Goal: Navigation & Orientation: Find specific page/section

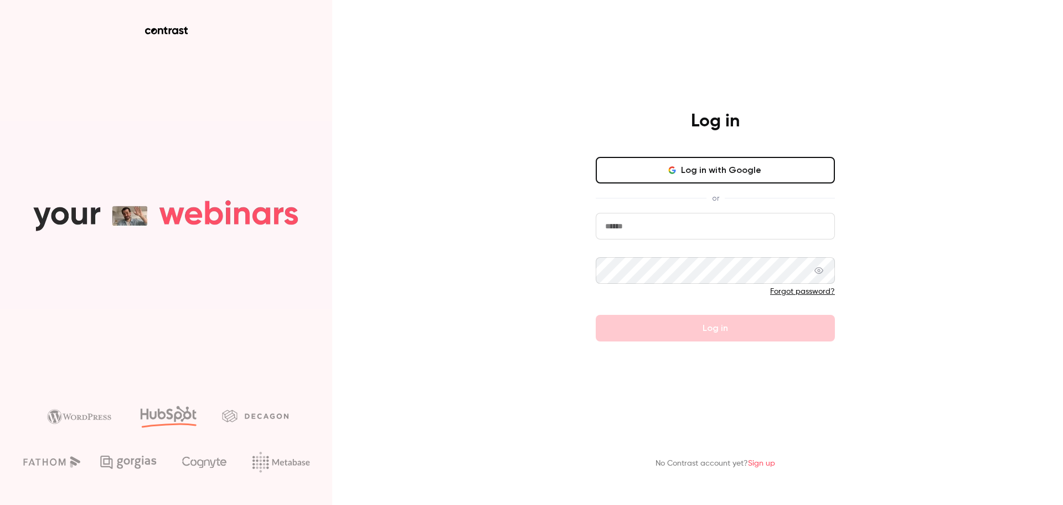
click at [773, 212] on div "Log in with Google or Forgot password? Log in" at bounding box center [715, 249] width 239 height 184
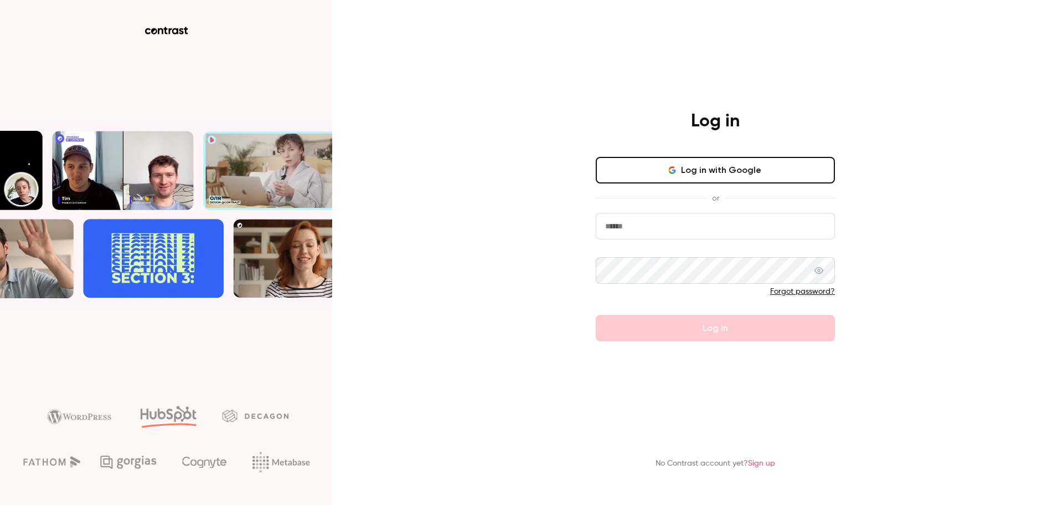
click at [775, 234] on input "email" at bounding box center [715, 226] width 239 height 27
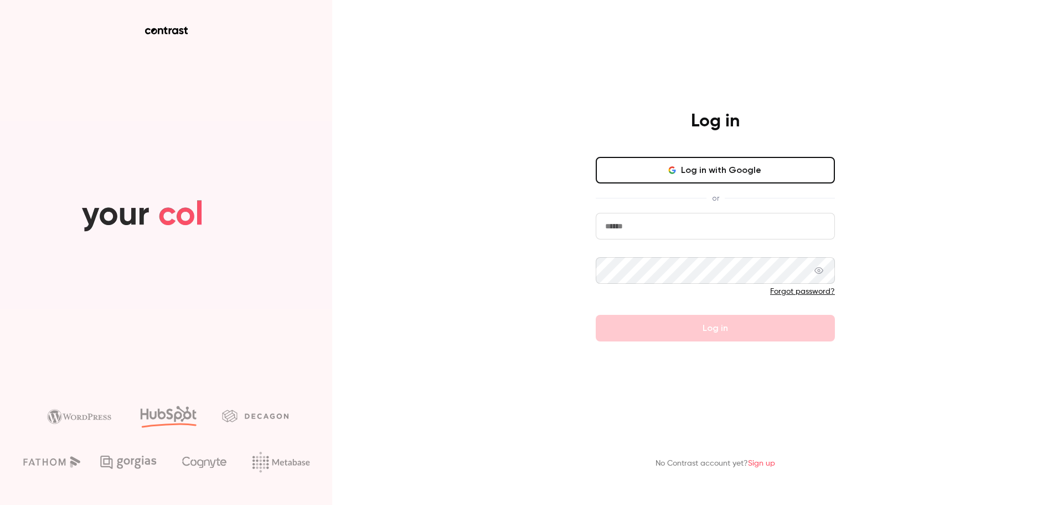
click at [0, 504] on com-1password-button at bounding box center [0, 505] width 0 height 0
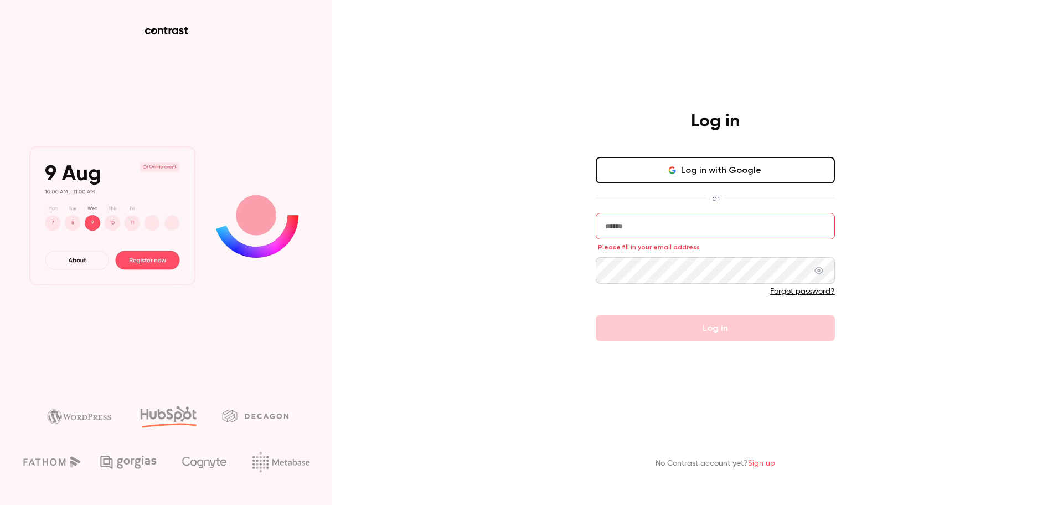
click at [505, 157] on div "Log in Log in with Google or Please fill in your email address Forgot password?…" at bounding box center [531, 252] width 1063 height 505
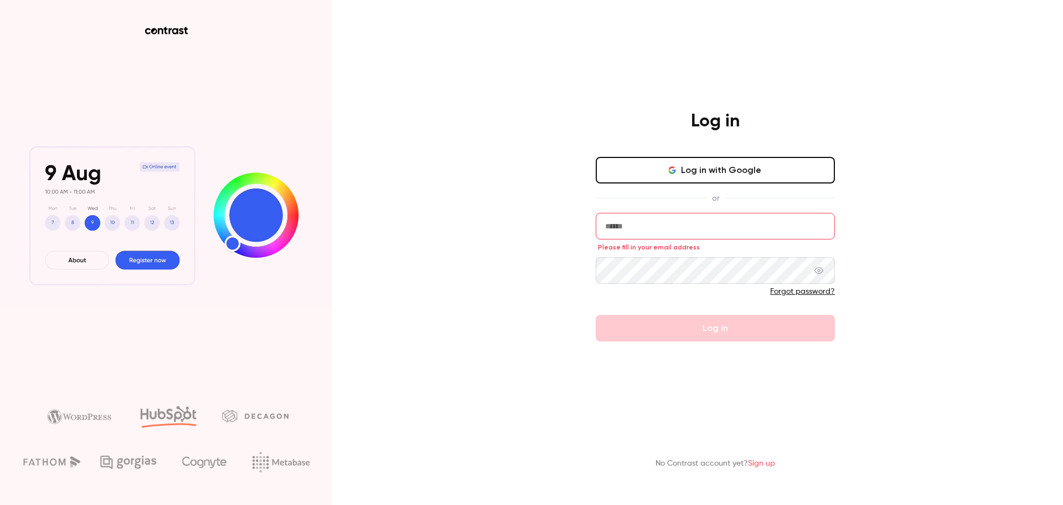
click at [647, 222] on input "email" at bounding box center [715, 226] width 239 height 27
type input "**********"
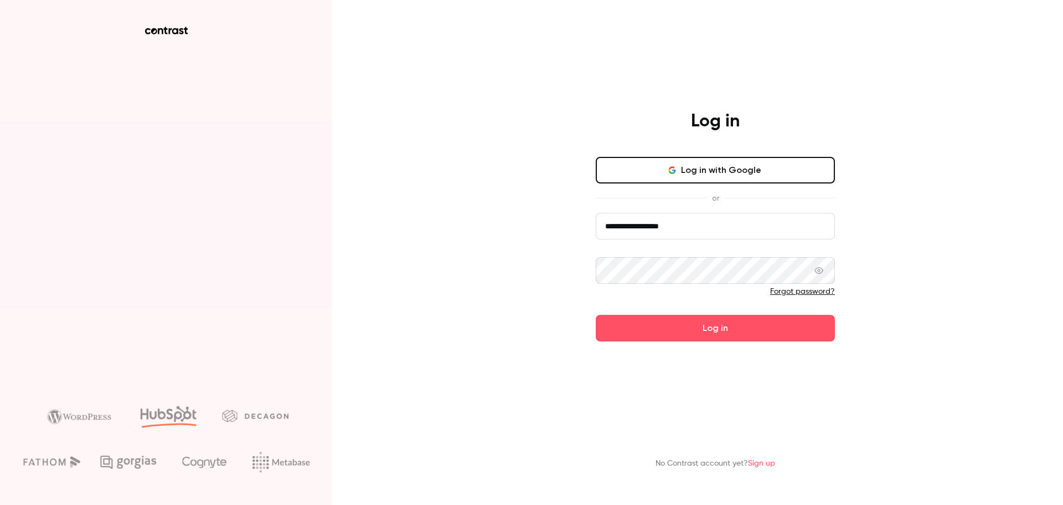
click at [596, 315] on button "Log in" at bounding box center [715, 328] width 239 height 27
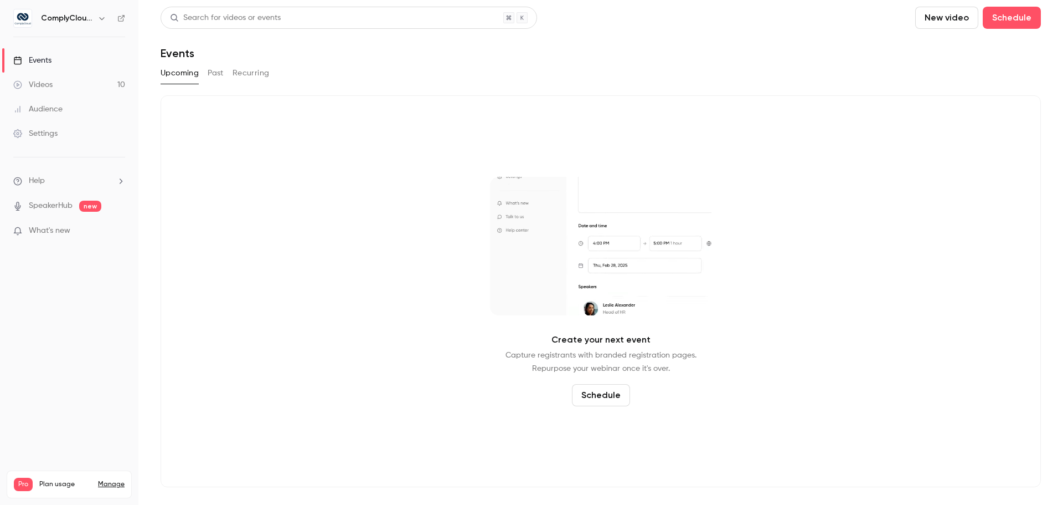
click at [117, 80] on link "Videos 10" at bounding box center [69, 85] width 138 height 24
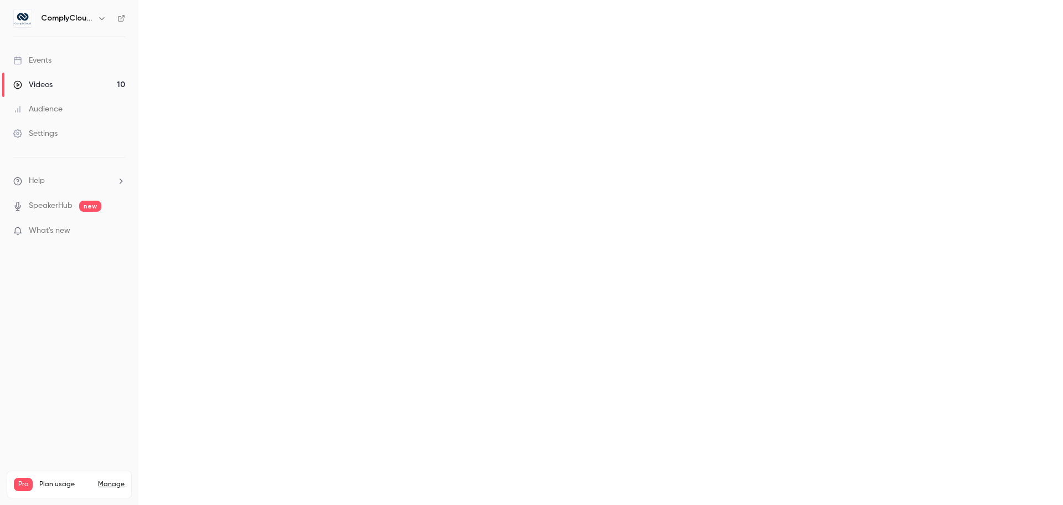
click at [109, 68] on link "Events" at bounding box center [69, 60] width 138 height 24
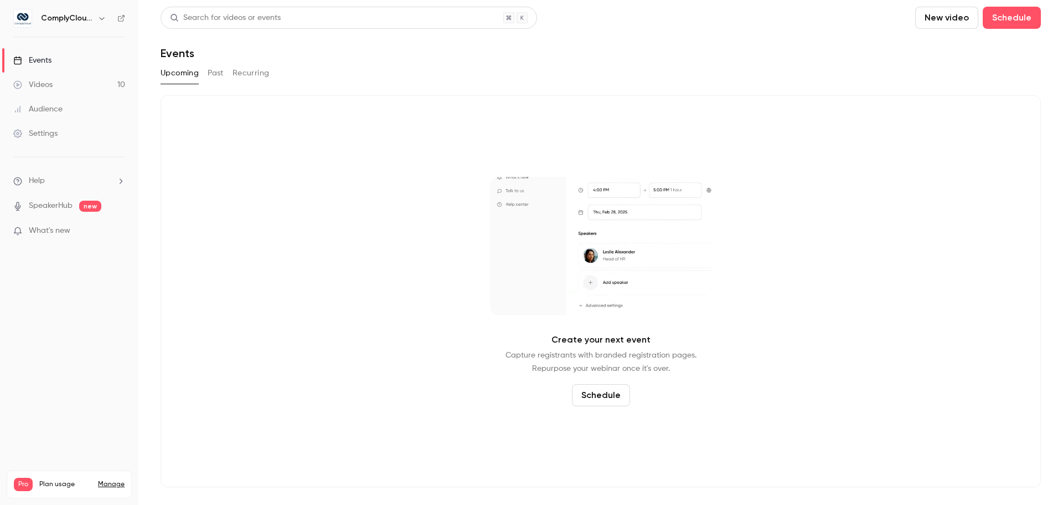
click at [108, 86] on link "Videos 10" at bounding box center [69, 85] width 138 height 24
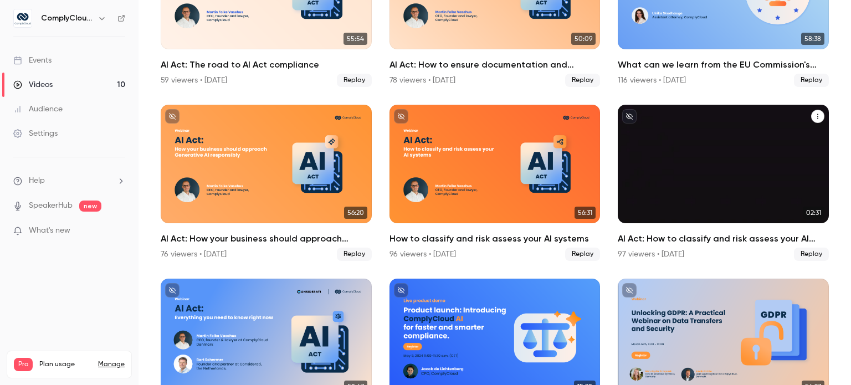
scroll to position [166, 0]
